Goal: Information Seeking & Learning: Learn about a topic

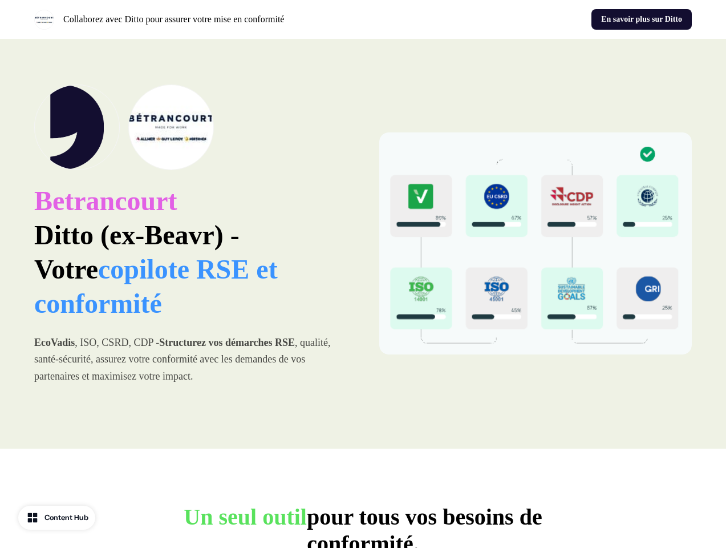
click at [363, 19] on div "Collaborez avec Ditto pour assurer votre mise en conformité En savoir plus sur …" at bounding box center [363, 19] width 726 height 39
click at [196, 19] on p "Collaborez avec Ditto pour assurer votre mise en conformité" at bounding box center [173, 20] width 221 height 14
click at [530, 19] on div "En savoir plus sur Ditto" at bounding box center [530, 19] width 325 height 21
click at [363, 244] on div "Betrancourt Ditto (ex-Beavr) - Votre copilote RSE et conformité EcoVadis , ISO,…" at bounding box center [363, 244] width 726 height 410
click at [191, 244] on p "Betrancourt Ditto (ex-Beavr) - Votre copilote RSE et conformité" at bounding box center [190, 252] width 313 height 137
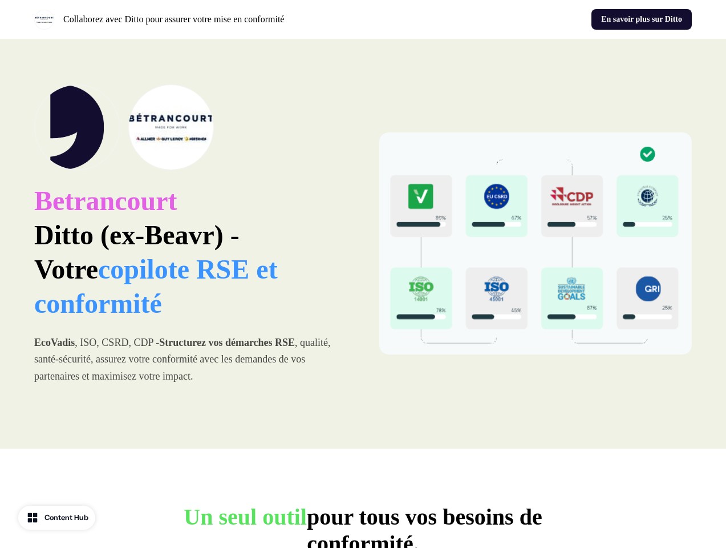
click at [191, 127] on img at bounding box center [171, 127] width 86 height 86
click at [536, 244] on img at bounding box center [535, 243] width 313 height 222
click at [363, 525] on p "Un seul outil pour tous vos besoins de conformité." at bounding box center [363, 530] width 456 height 54
click at [58, 517] on div "Content Hub" at bounding box center [67, 517] width 44 height 11
